Goal: Task Accomplishment & Management: Manage account settings

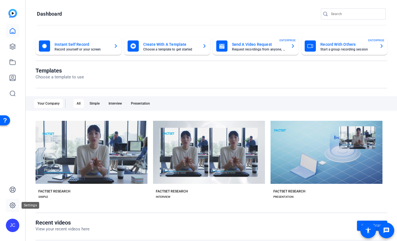
click at [11, 206] on icon at bounding box center [12, 205] width 7 height 7
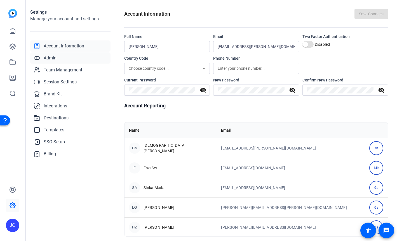
click at [54, 59] on span "Admin" at bounding box center [50, 58] width 13 height 7
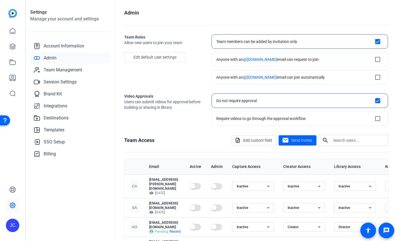
click at [354, 144] on div at bounding box center [358, 140] width 50 height 11
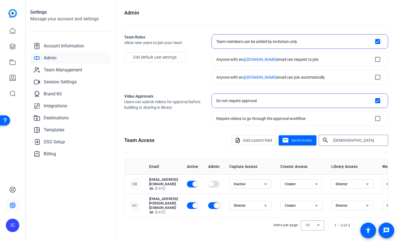
type input "[DEMOGRAPHIC_DATA]"
click at [219, 203] on span "button" at bounding box center [216, 206] width 6 height 6
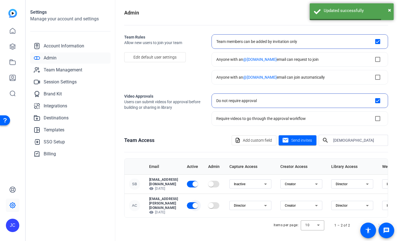
click at [201, 200] on span "button" at bounding box center [194, 205] width 11 height 11
